Goal: Information Seeking & Learning: Find specific fact

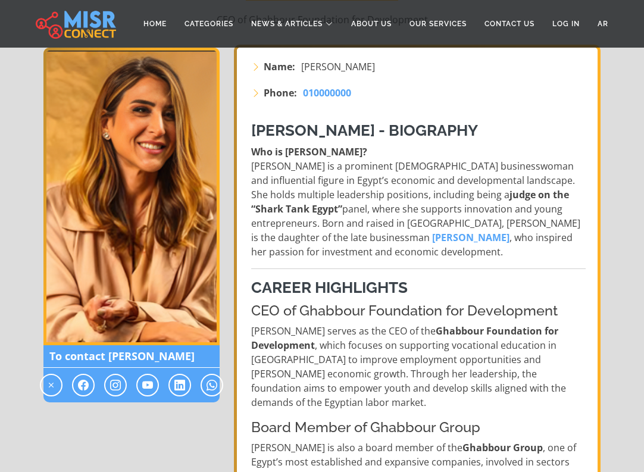
scroll to position [179, 0]
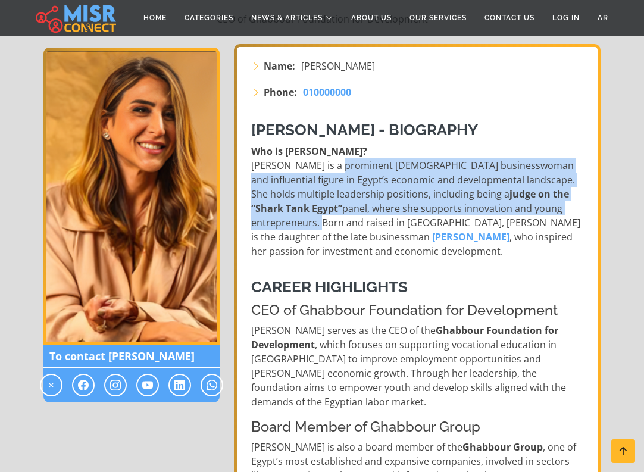
drag, startPoint x: 341, startPoint y: 166, endPoint x: 587, endPoint y: 210, distance: 250.5
copy p "prominent [DEMOGRAPHIC_DATA] businesswoman and influential figure in Egypt’s ec…"
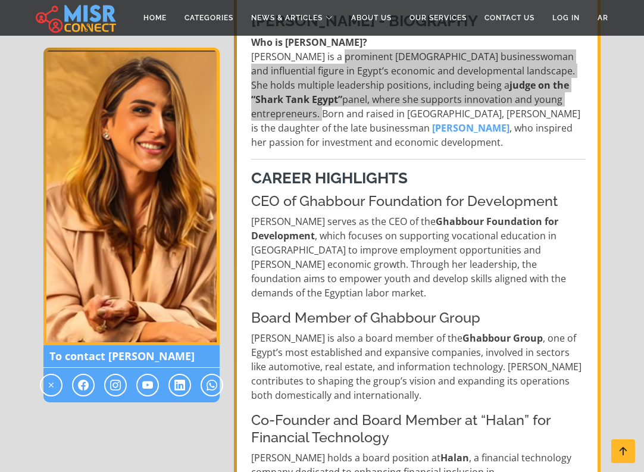
scroll to position [298, 0]
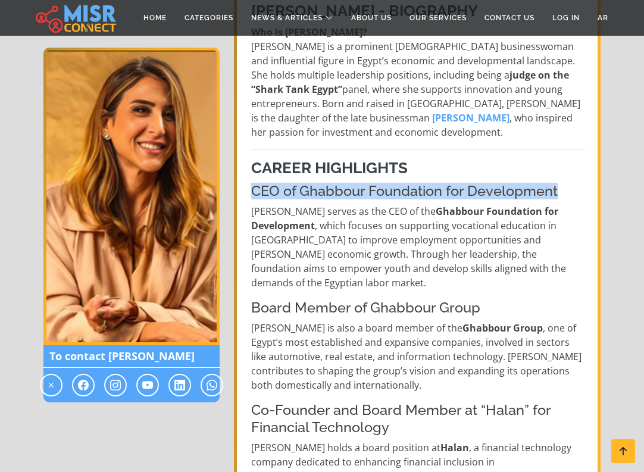
drag, startPoint x: 253, startPoint y: 188, endPoint x: 568, endPoint y: 188, distance: 315.0
click at [568, 188] on h4 "CEO of Ghabbour Foundation for Development" at bounding box center [418, 191] width 335 height 17
copy h4 "CEO of Ghabbour Foundation for Development"
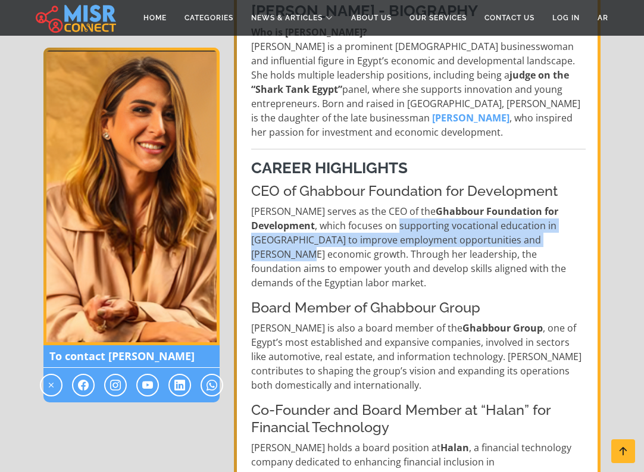
drag, startPoint x: 332, startPoint y: 223, endPoint x: 500, endPoint y: 239, distance: 169.3
click at [500, 239] on p "[PERSON_NAME] serves as the CEO of the Ghabbour Foundation for Development , wh…" at bounding box center [418, 247] width 335 height 86
copy p "supporting vocational education in [GEOGRAPHIC_DATA] to improve employment oppo…"
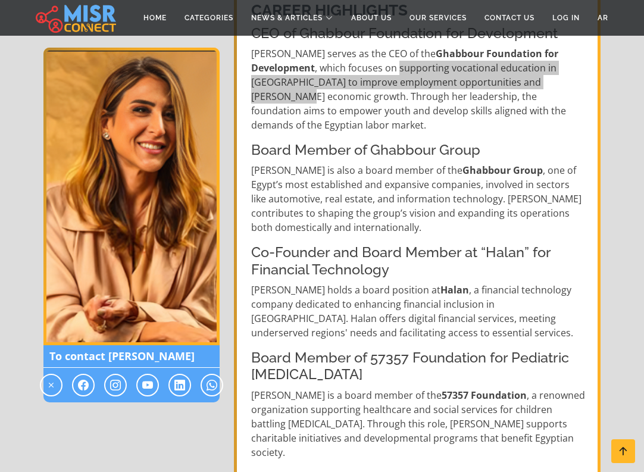
scroll to position [476, 0]
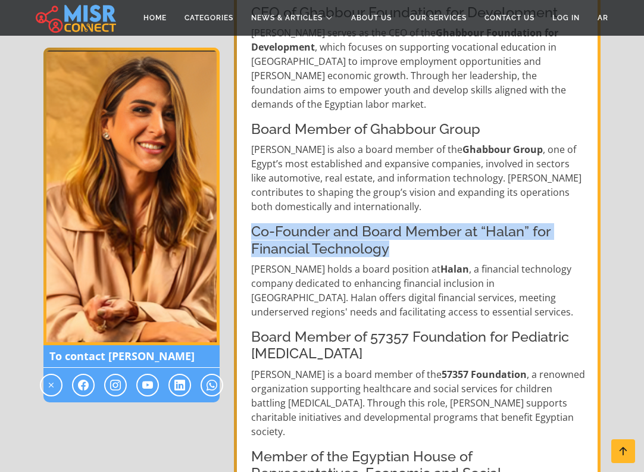
drag, startPoint x: 254, startPoint y: 219, endPoint x: 392, endPoint y: 242, distance: 140.1
click at [392, 242] on h4 "Co-Founder and Board Member at “Halan” for Financial Technology" at bounding box center [418, 240] width 335 height 34
copy h4 "Co-Founder and Board Member at “Halan” for Financial Technology"
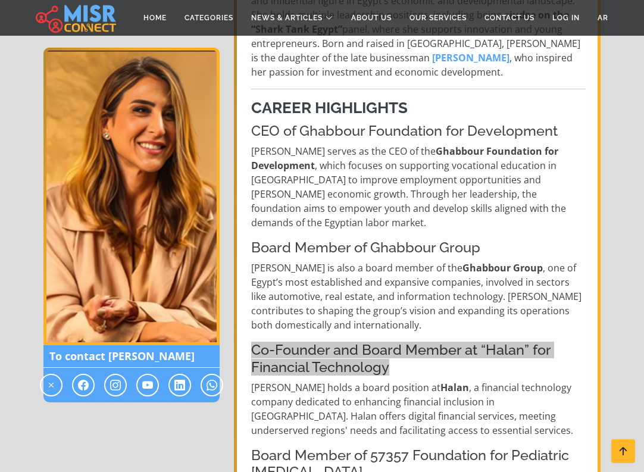
scroll to position [357, 0]
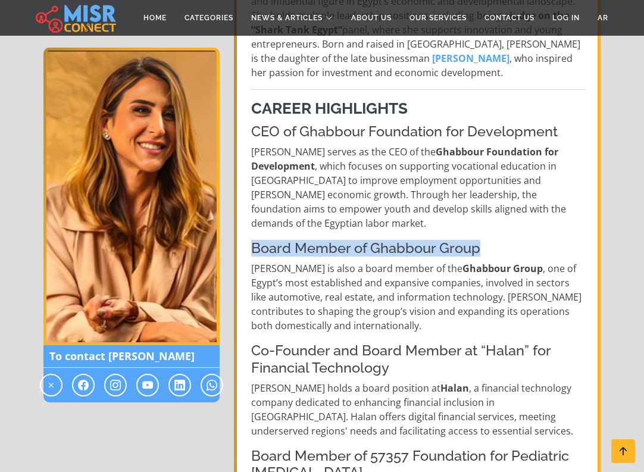
drag, startPoint x: 254, startPoint y: 232, endPoint x: 490, endPoint y: 237, distance: 236.5
click at [490, 240] on h4 "Board Member of Ghabbour Group" at bounding box center [418, 248] width 335 height 17
copy h4 "Board Member of Ghabbour Group"
